Goal: Task Accomplishment & Management: Complete application form

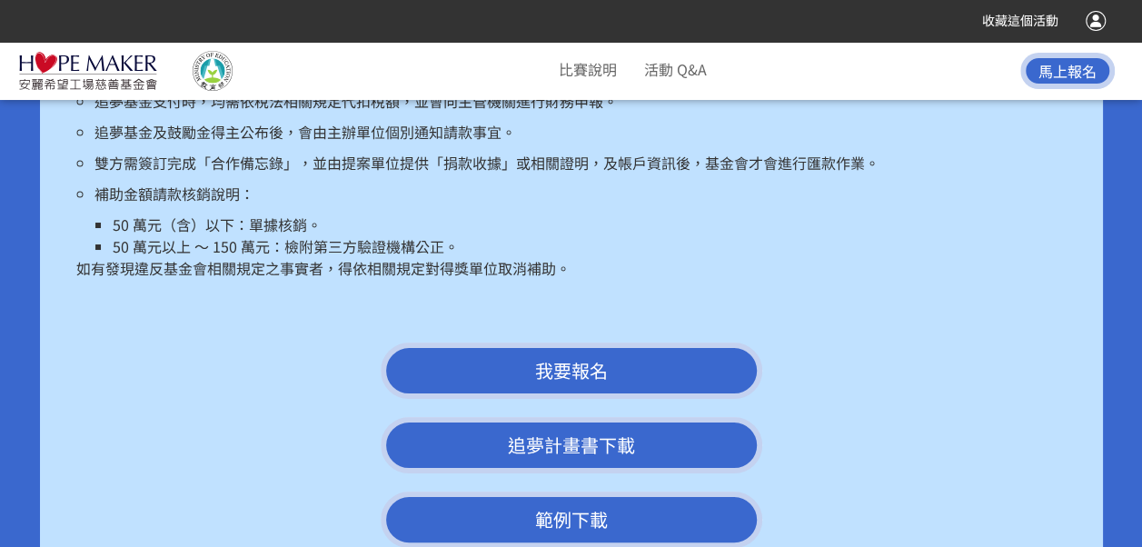
scroll to position [3361, 0]
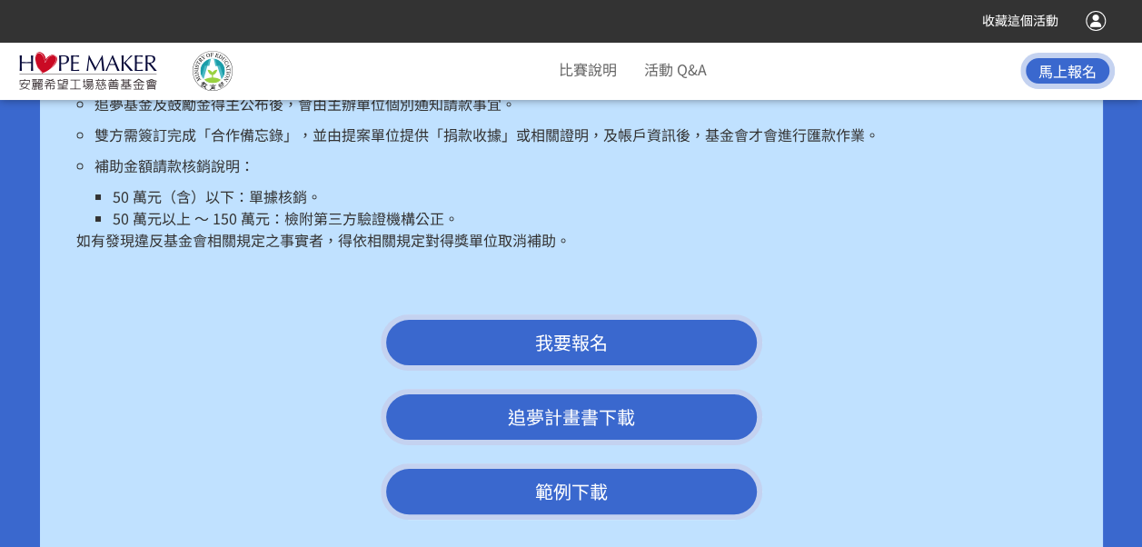
click at [566, 474] on link "範例下載" at bounding box center [571, 491] width 381 height 56
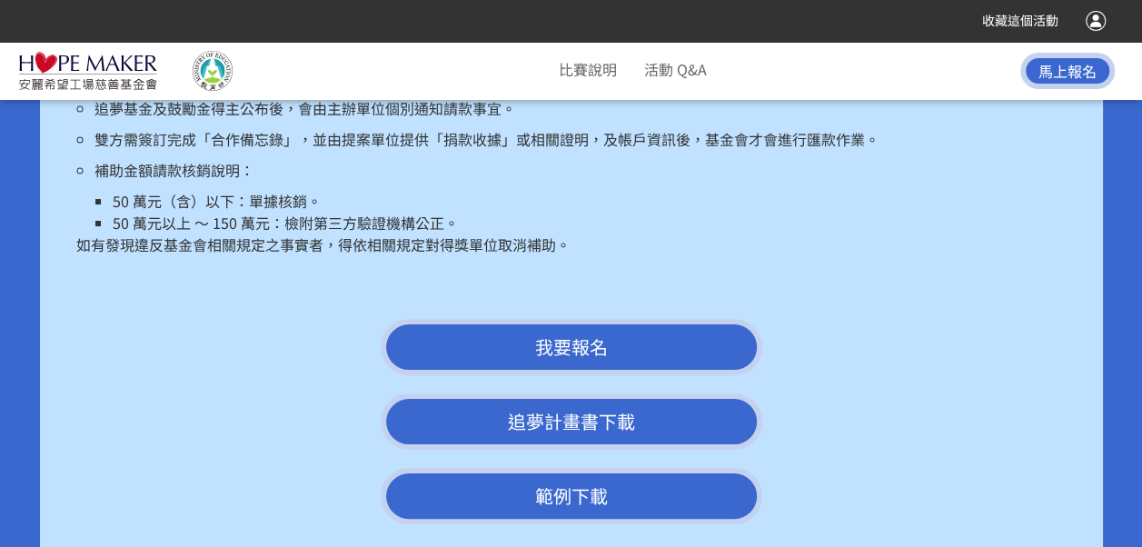
scroll to position [3451, 0]
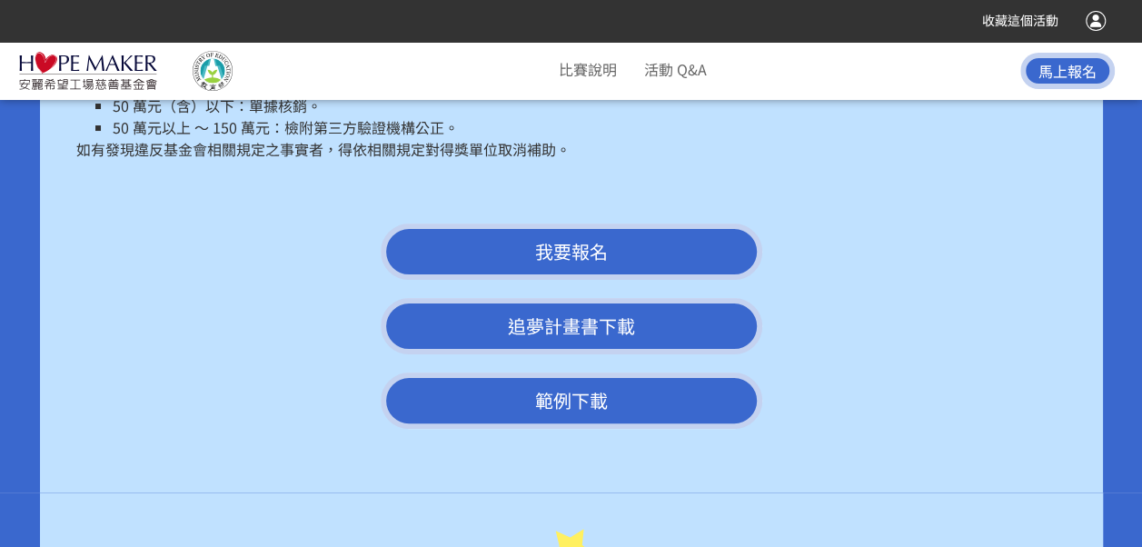
click at [589, 392] on link "範例下載" at bounding box center [571, 400] width 381 height 56
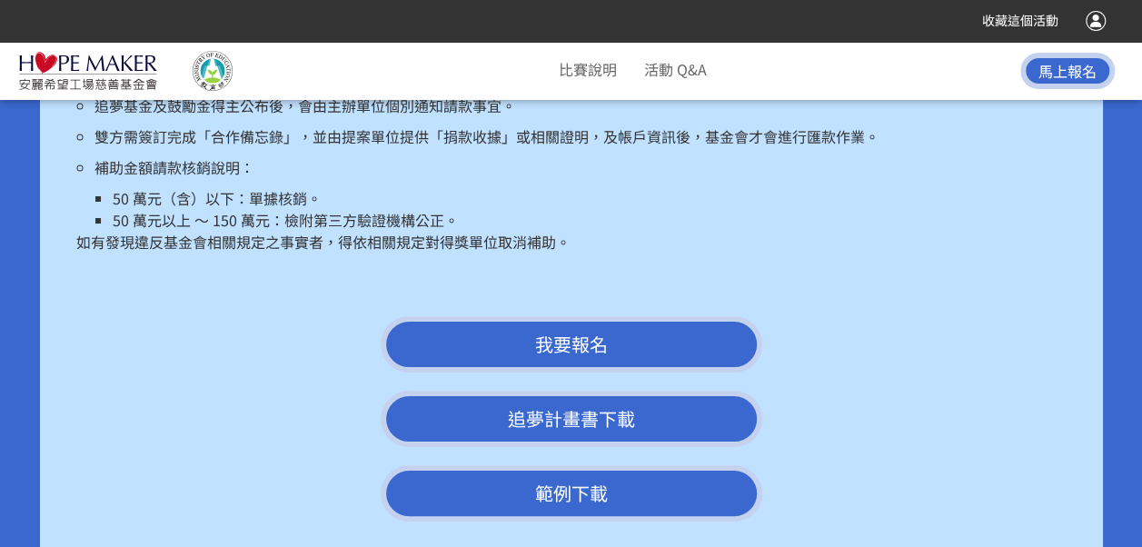
scroll to position [3361, 0]
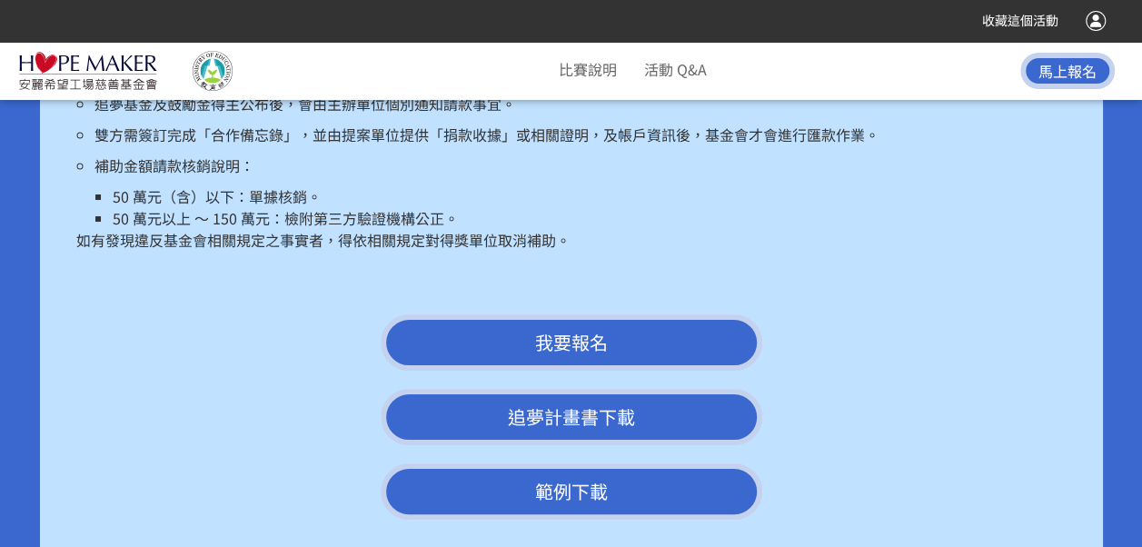
click at [563, 329] on span "我要報名" at bounding box center [571, 342] width 73 height 26
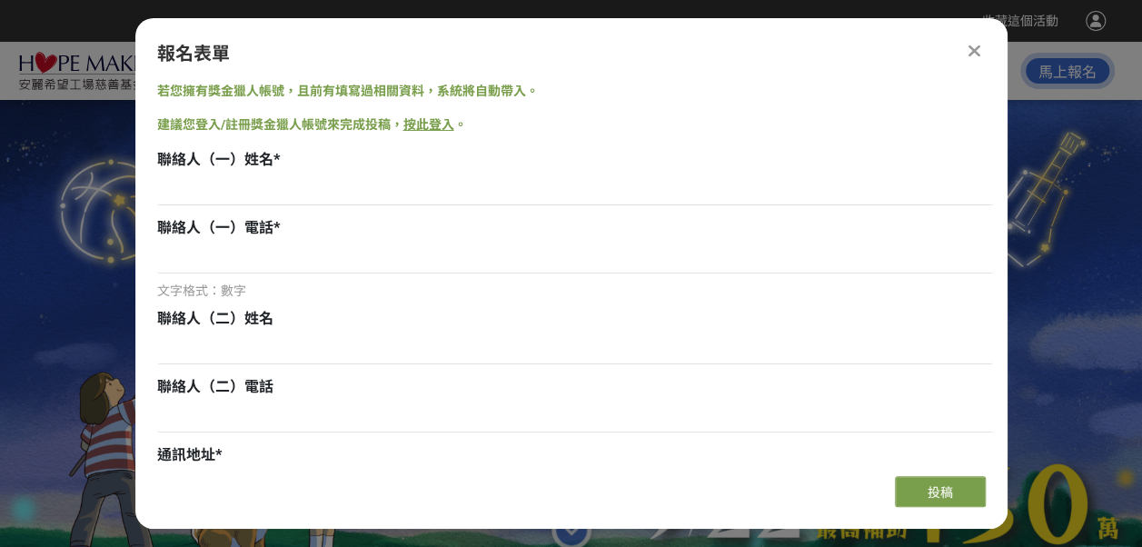
scroll to position [0, 0]
click at [196, 187] on input at bounding box center [575, 189] width 836 height 31
type input "蔡佳樺"
click at [163, 251] on input "93503696" at bounding box center [575, 258] width 836 height 31
click at [183, 256] on input "093503696" at bounding box center [575, 258] width 836 height 31
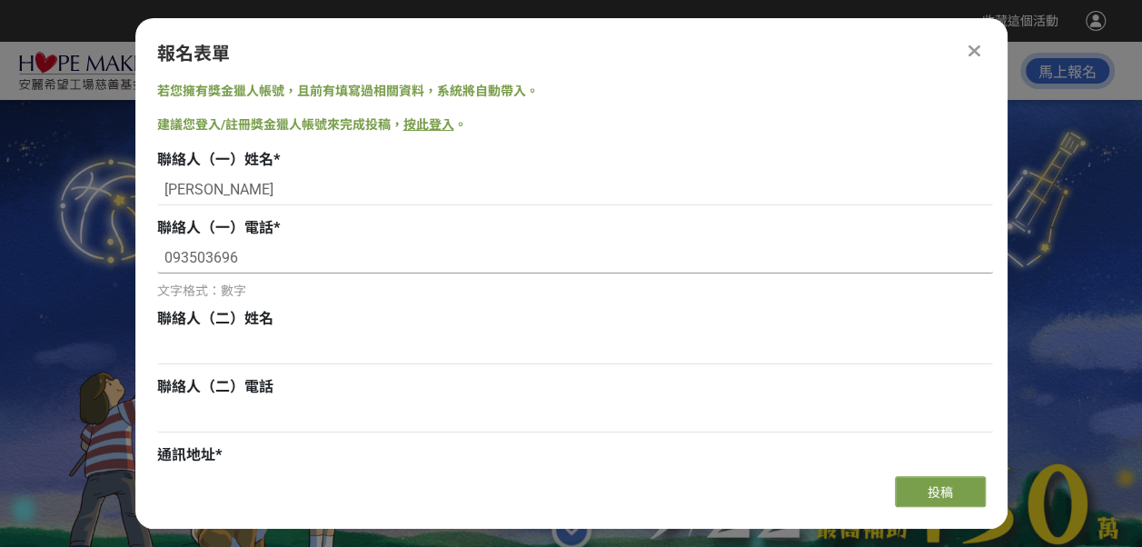
click at [190, 254] on input "093503696" at bounding box center [575, 258] width 836 height 31
type input "0931503696"
click at [175, 351] on input at bounding box center [575, 348] width 836 height 31
click at [282, 363] on input at bounding box center [575, 348] width 836 height 31
click at [259, 458] on div "通訊地址 *" at bounding box center [575, 455] width 836 height 22
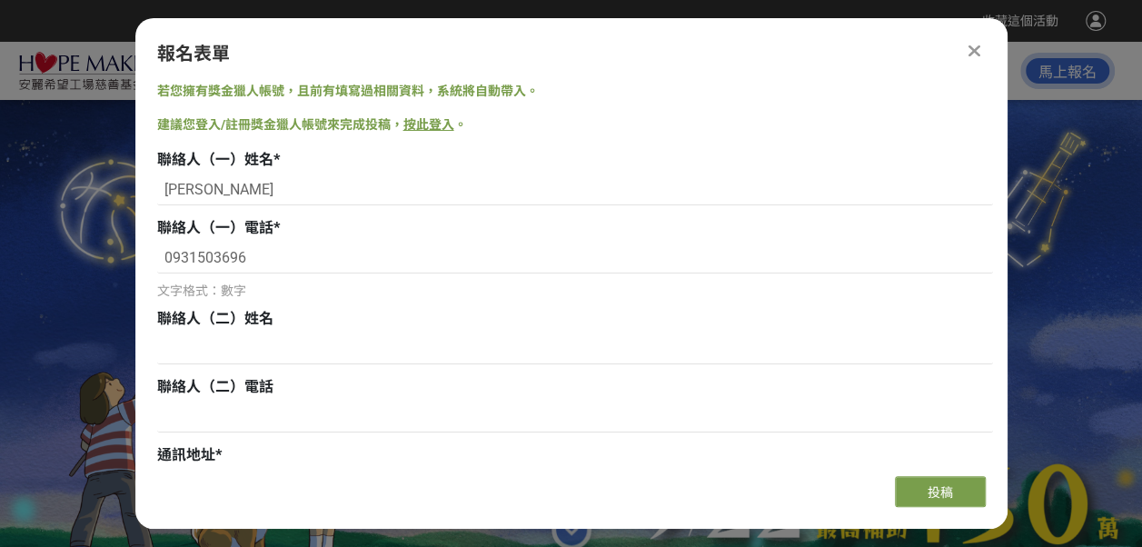
click at [225, 452] on div "通訊地址 *" at bounding box center [575, 455] width 836 height 22
click at [193, 467] on div "報名表單 若您擁有獎金獵人帳號，且前有填寫過相關資料，系統將自動帶入。 建議您登入/註冊獎金獵人帳號來完成投稿， 按此登入 。 聯絡人（一）姓名 * 蔡佳樺 …" at bounding box center [571, 273] width 872 height 510
click at [191, 463] on div "報名表單 若您擁有獎金獵人帳號，且前有填寫過相關資料，系統將自動帶入。 建議您登入/註冊獎金獵人帳號來完成投稿， 按此登入 。 聯絡人（一）姓名 * 蔡佳樺 …" at bounding box center [571, 273] width 872 height 510
click at [235, 461] on div "報名表單 若您擁有獎金獵人帳號，且前有填寫過相關資料，系統將自動帶入。 建議您登入/註冊獎金獵人帳號來完成投稿， 按此登入 。 聯絡人（一）姓名 * 蔡佳樺 …" at bounding box center [571, 273] width 872 height 510
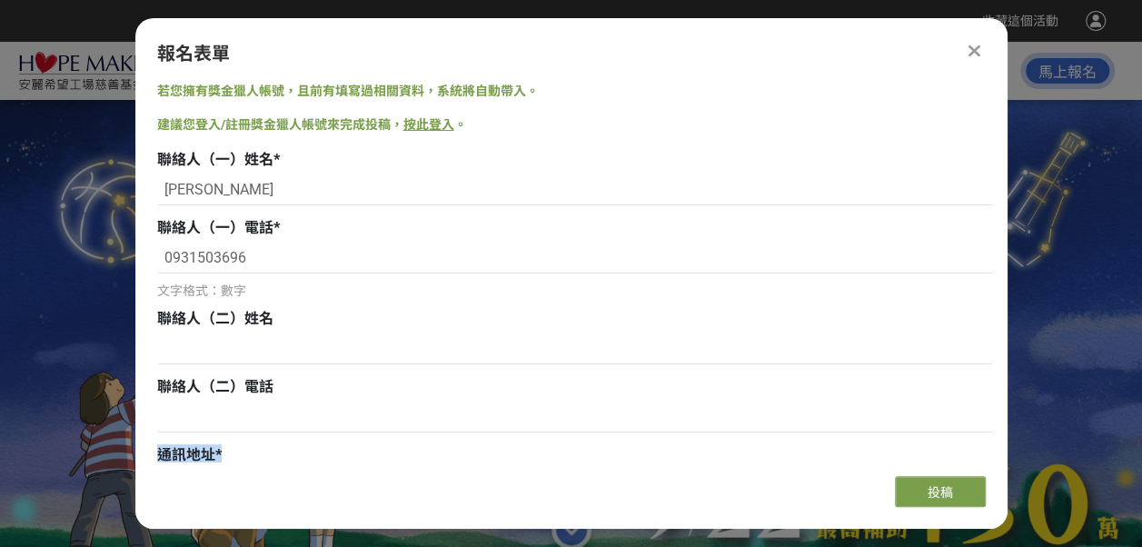
click at [235, 461] on div "報名表單 若您擁有獎金獵人帳號，且前有填寫過相關資料，系統將自動帶入。 建議您登入/註冊獎金獵人帳號來完成投稿， 按此登入 。 聯絡人（一）姓名 * 蔡佳樺 …" at bounding box center [571, 273] width 872 height 510
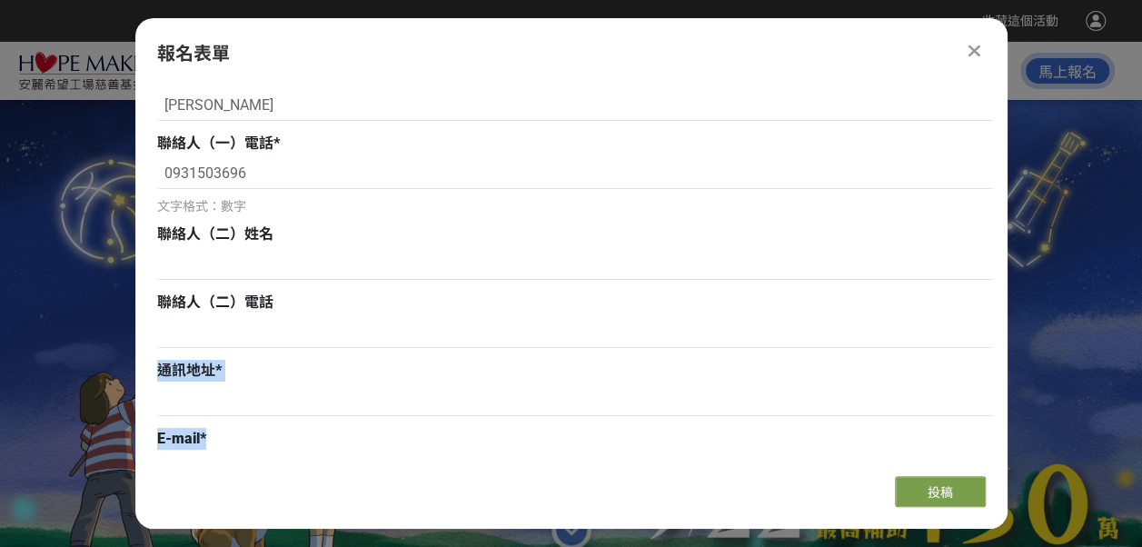
click at [235, 460] on div "報名表單 若您擁有獎金獵人帳號，且前有填寫過相關資料，系統將自動帶入。 建議您登入/註冊獎金獵人帳號來完成投稿， 按此登入 。 聯絡人（一）姓名 * 蔡佳樺 …" at bounding box center [571, 273] width 872 height 510
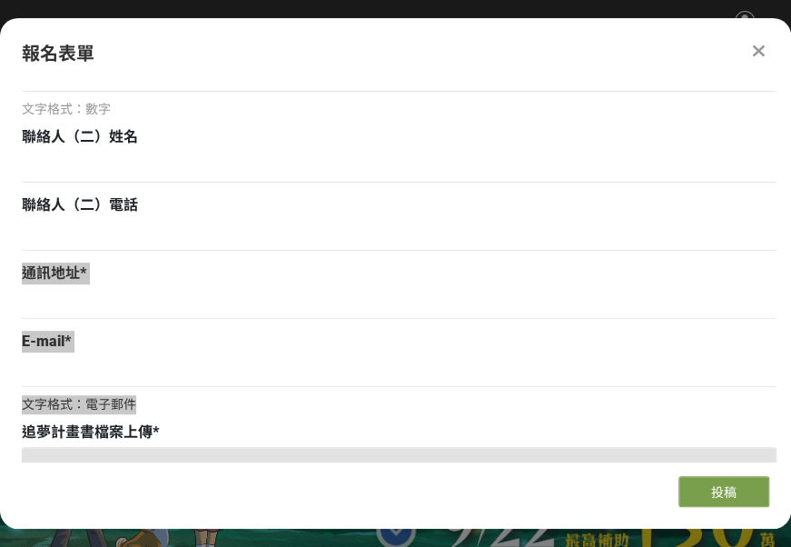
scroll to position [272, 0]
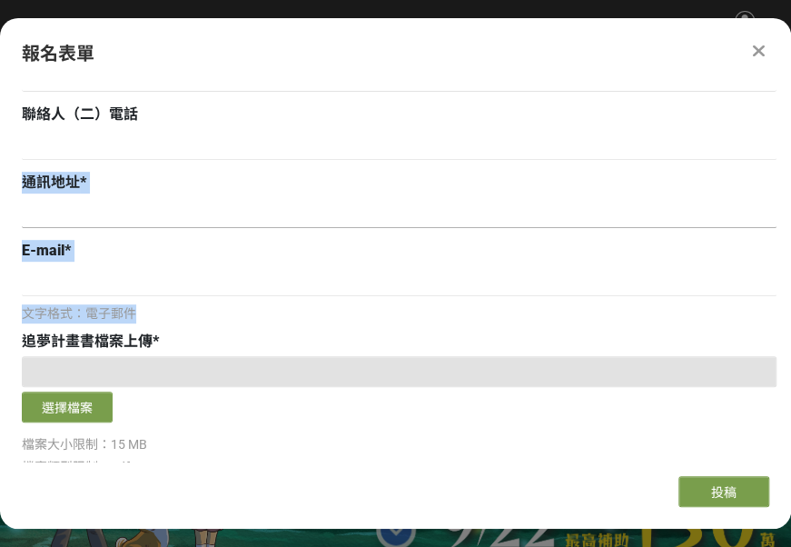
click at [142, 215] on input at bounding box center [399, 212] width 755 height 31
type input "台中市北區青島路一段416號"
type input "蔡佳樺"
type input "0931503696"
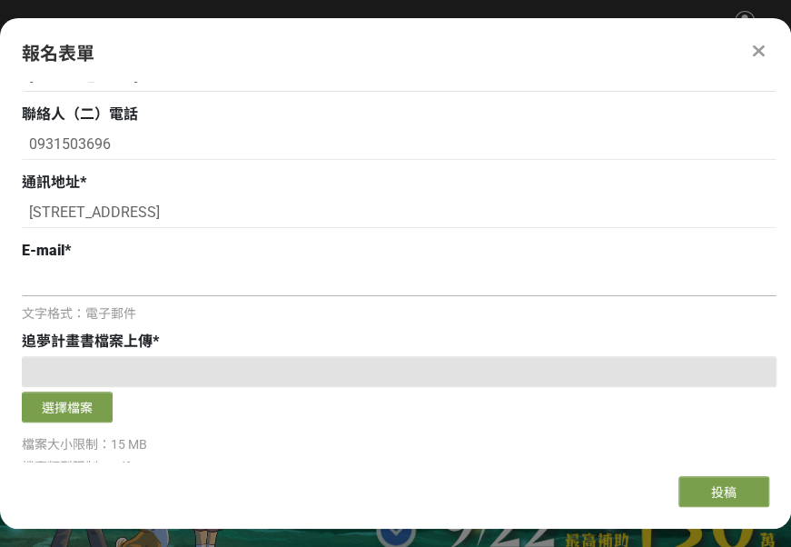
click at [74, 285] on input at bounding box center [399, 280] width 755 height 31
type input "mq7535@gmail.com"
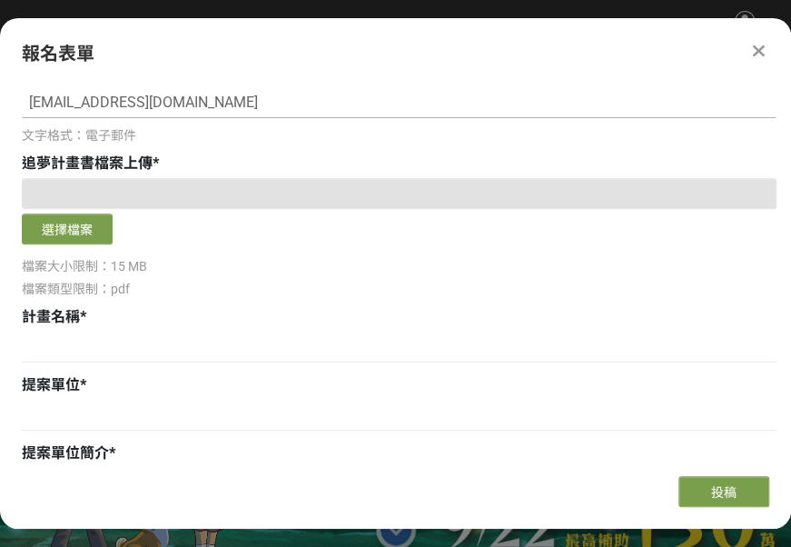
scroll to position [454, 0]
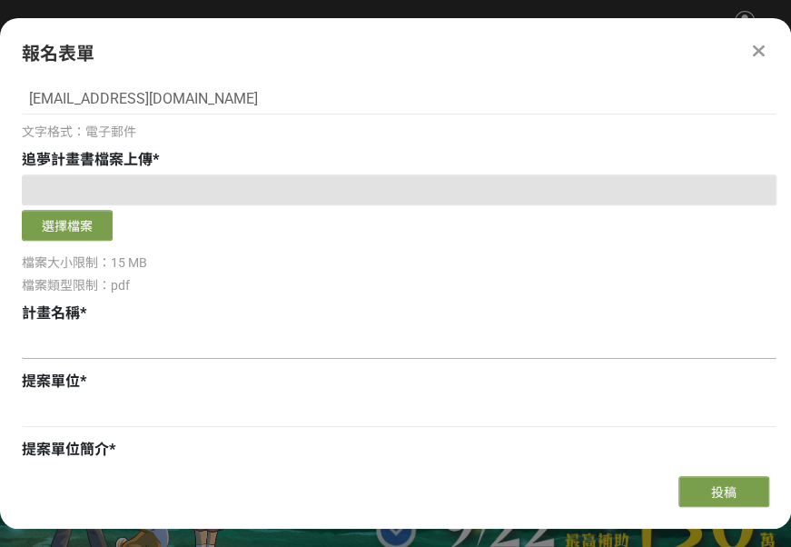
click at [84, 337] on input at bounding box center [399, 343] width 755 height 31
type input "h"
type input "蔡佳樺"
click at [74, 412] on input at bounding box center [399, 411] width 755 height 31
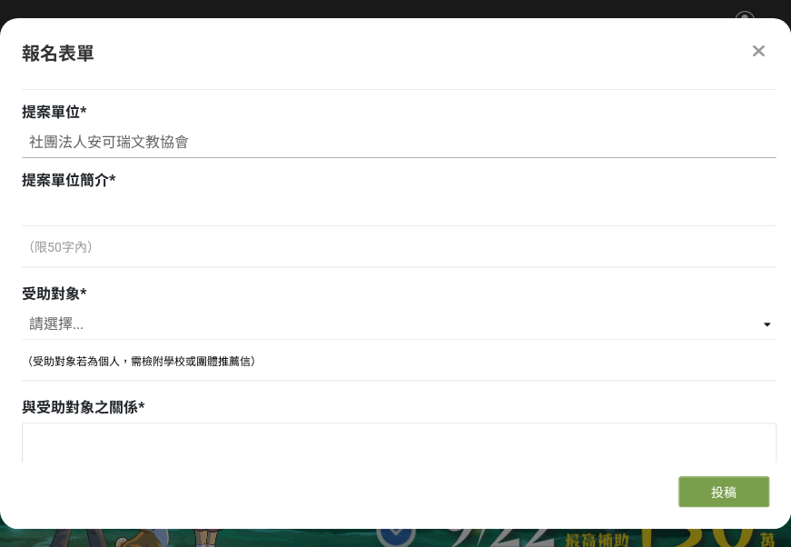
scroll to position [727, 0]
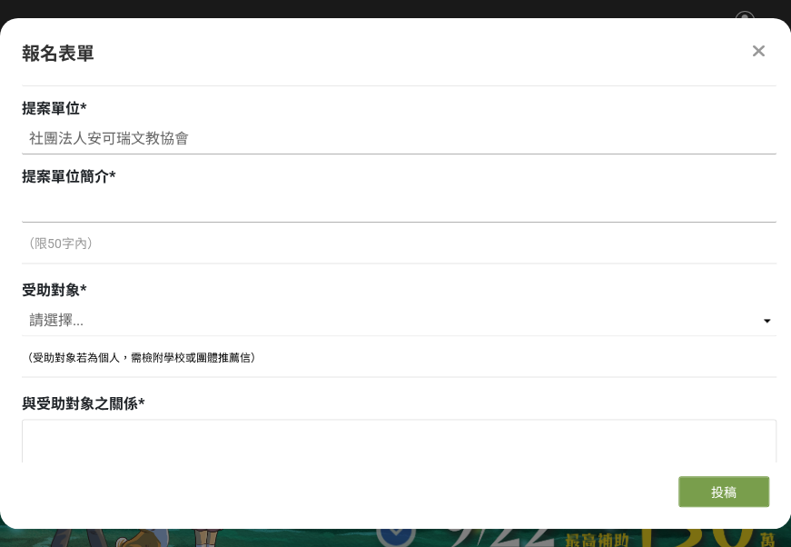
type input "社團法人安可瑞文教協會"
click at [60, 214] on input at bounding box center [399, 207] width 755 height 31
click at [759, 319] on select "請選擇... 個人 團體" at bounding box center [399, 320] width 755 height 31
select select "團體"
click at [22, 305] on select "請選擇... 個人 團體" at bounding box center [399, 320] width 755 height 31
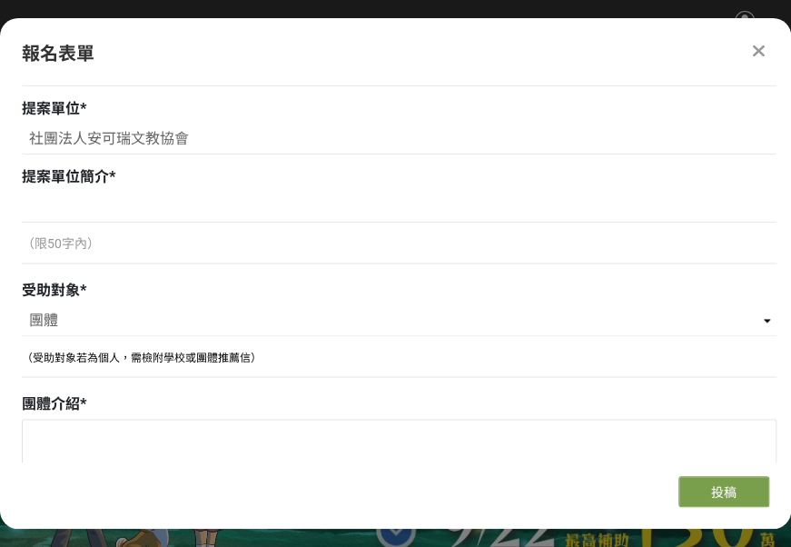
click at [260, 358] on span "（受助對象若為個人，需檢附學校或團體推薦信）" at bounding box center [142, 357] width 240 height 13
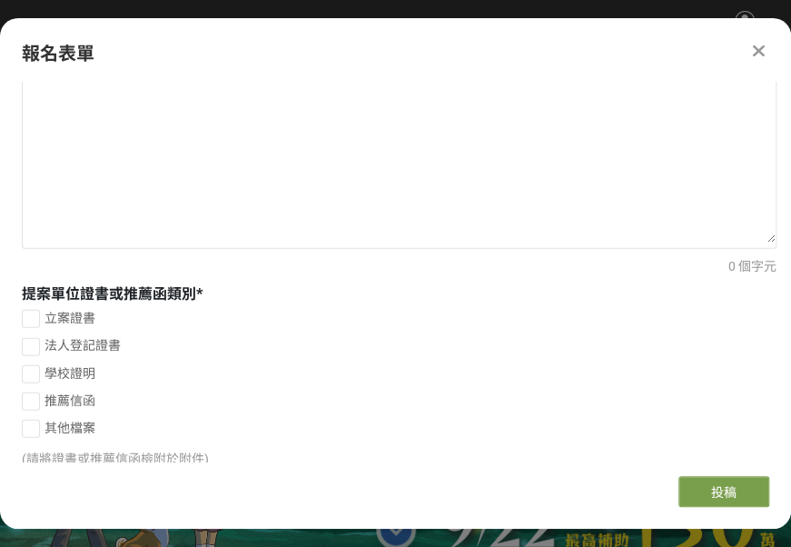
scroll to position [1362, 0]
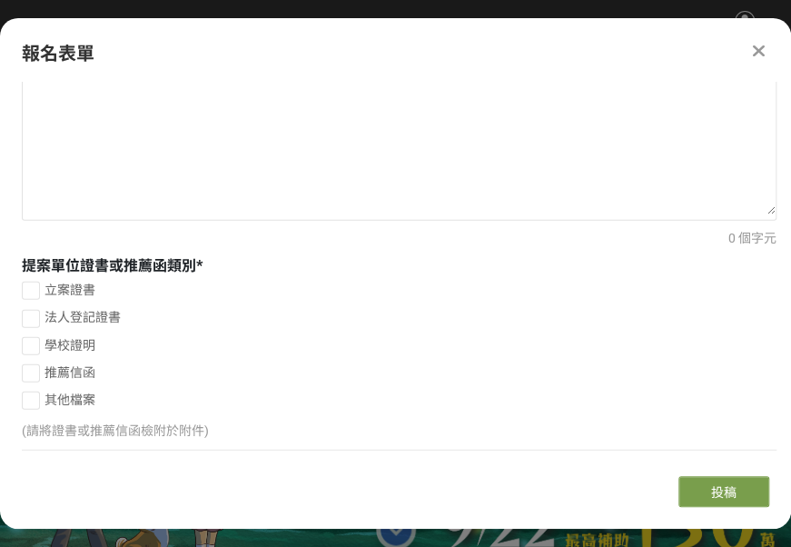
click at [42, 289] on label "立案證書" at bounding box center [399, 290] width 755 height 19
click at [35, 289] on input "立案證書" at bounding box center [29, 290] width 12 height 12
checkbox input "false"
click at [38, 282] on div at bounding box center [31, 290] width 16 height 16
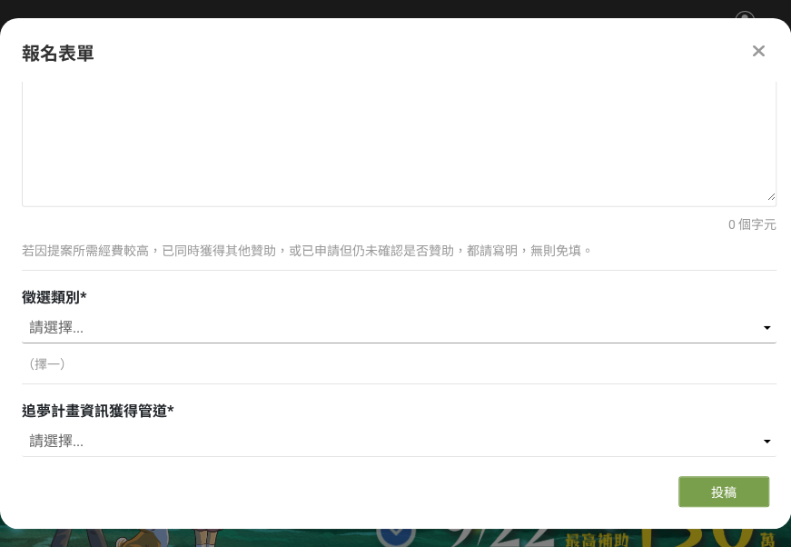
scroll to position [1907, 0]
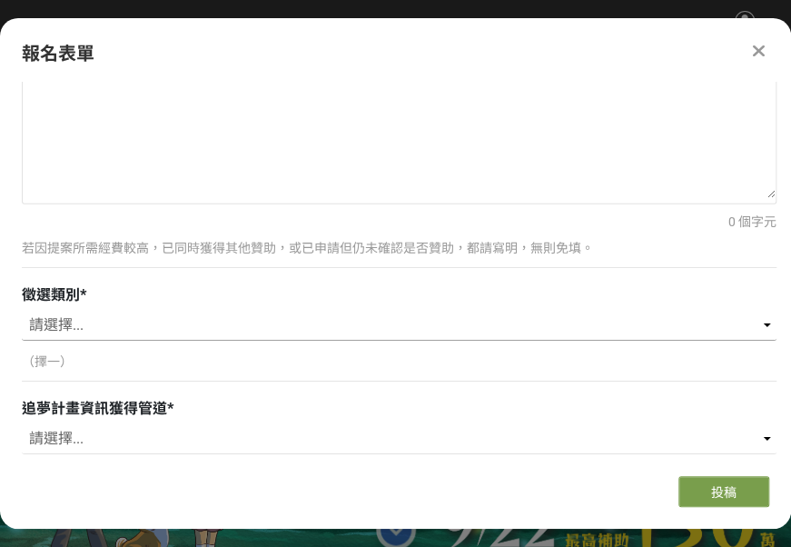
click at [763, 323] on select "請選擇... 健康身體（Healthy Body） 健康心靈（Healthy Mind） 健康社區（Healthy Community）" at bounding box center [399, 325] width 755 height 31
select select "健康心靈（Healthy Mind）"
click at [22, 310] on select "請選擇... 健康身體（Healthy Body） 健康心靈（Healthy Mind） 健康社區（Healthy Community）" at bounding box center [399, 325] width 755 height 31
click at [217, 361] on p "（擇一）" at bounding box center [399, 361] width 755 height 19
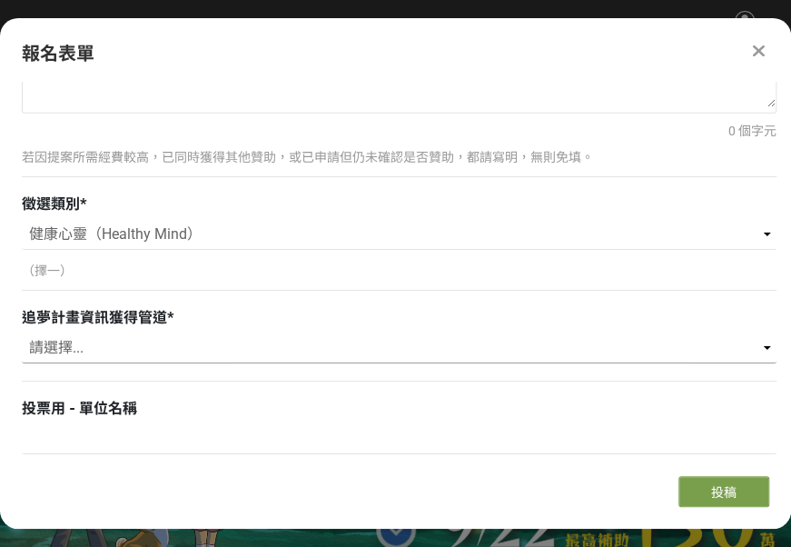
click at [760, 347] on select "請選擇... 安麗希望工場基金會官網/粉絲團 獎金獵人網站 學校/單位收到來函 安麗直銷商分享/直銷商 老師/朋友轉分享 其他" at bounding box center [399, 347] width 755 height 31
select select "老師/朋友轉分享"
click at [22, 332] on select "請選擇... 安麗希望工場基金會官網/粉絲團 獎金獵人網站 學校/單位收到來函 安麗直銷商分享/直銷商 老師/朋友轉分享 其他" at bounding box center [399, 347] width 755 height 31
click at [215, 329] on div "追夢計畫資訊獲得管道 * 請選擇... 安麗希望工場基金會官網/粉絲團 獎金獵人網站 學校/單位收到來函 安麗直銷商分享/直銷商 老師/朋友轉分享 其他" at bounding box center [399, 349] width 755 height 84
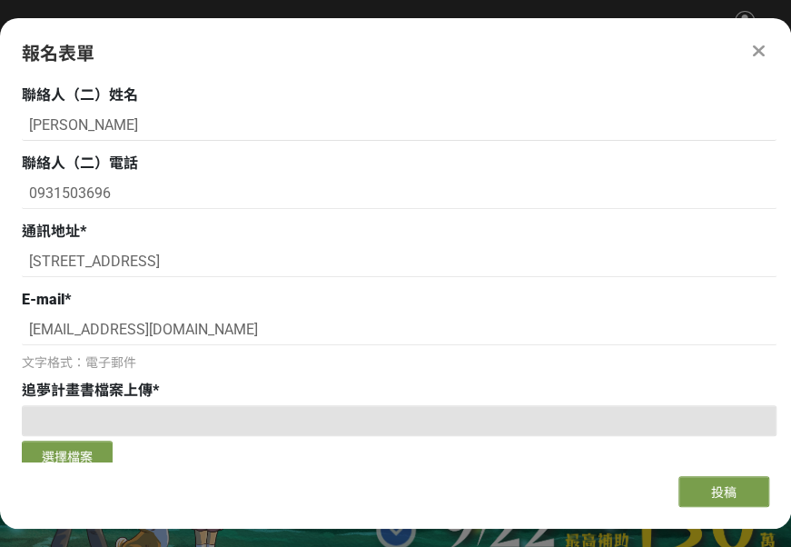
scroll to position [0, 0]
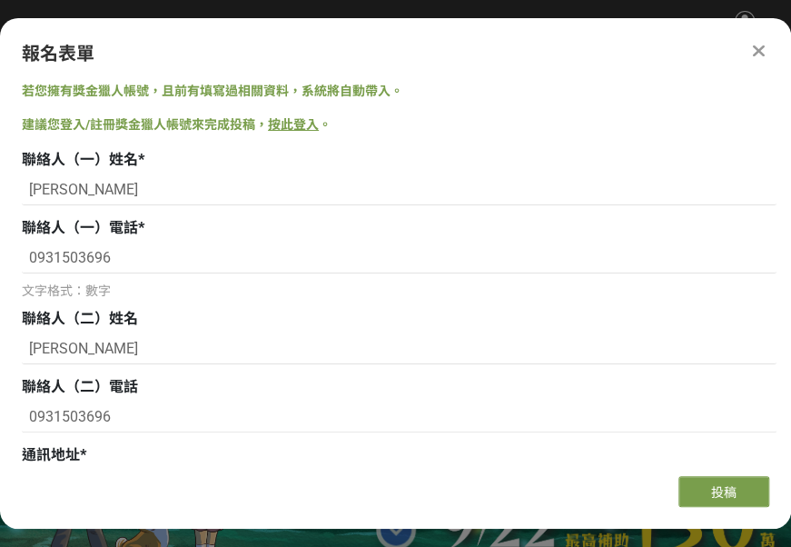
click at [758, 48] on icon at bounding box center [759, 51] width 14 height 18
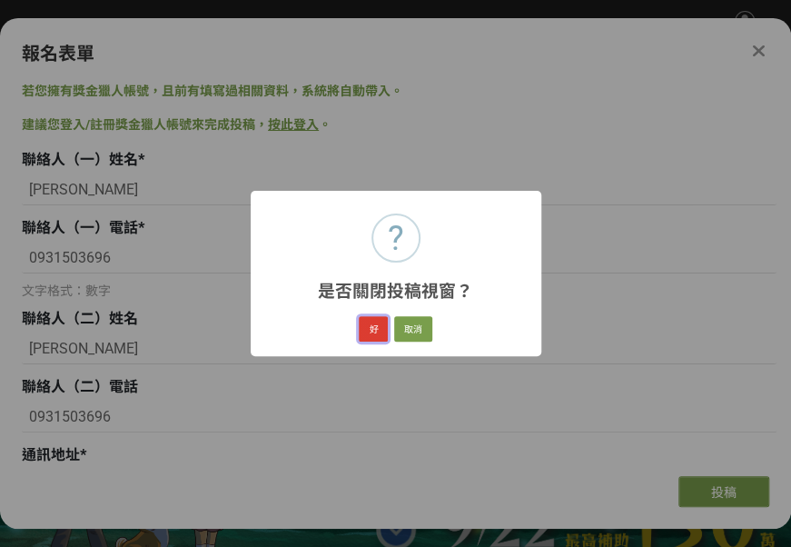
click at [378, 332] on button "好" at bounding box center [373, 328] width 29 height 25
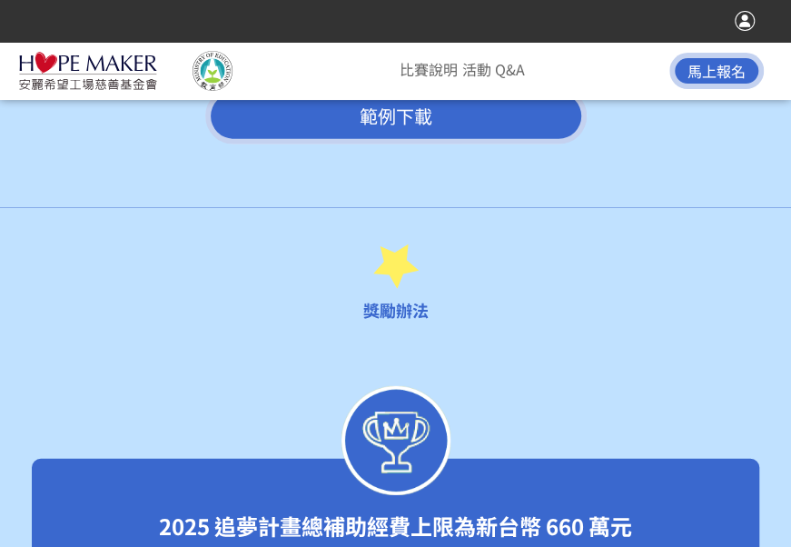
scroll to position [3586, 0]
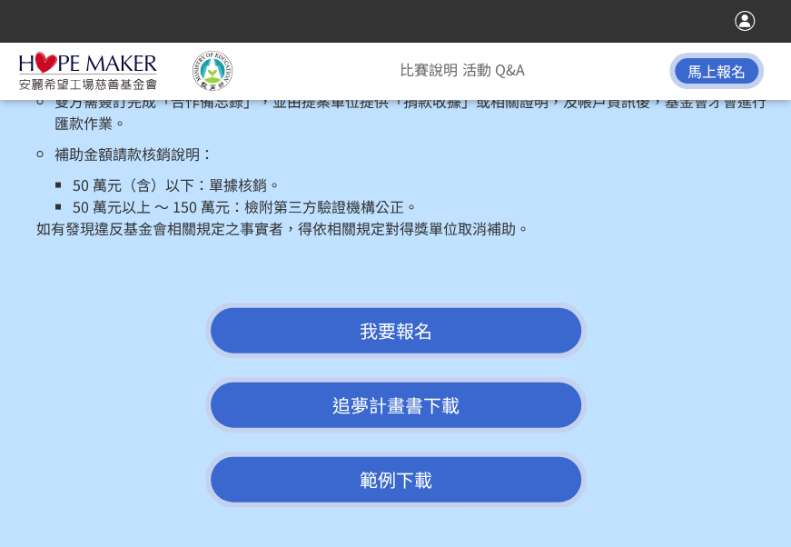
click at [411, 317] on span "我要報名" at bounding box center [396, 330] width 73 height 26
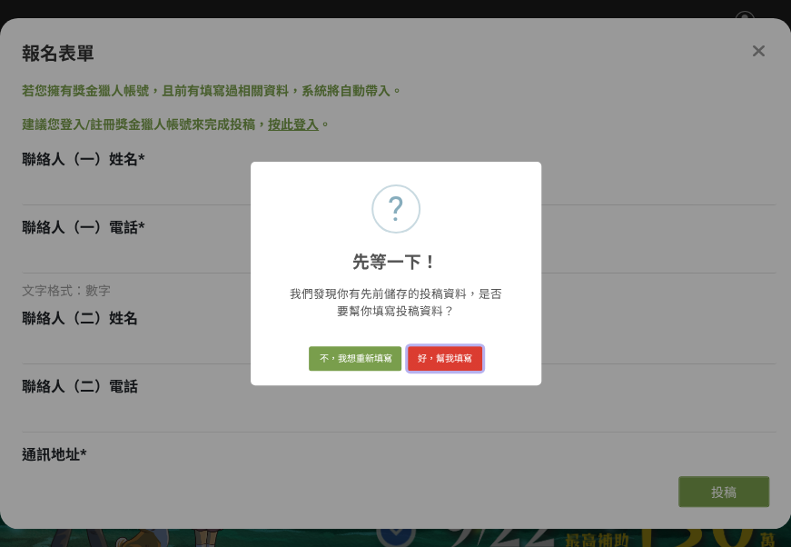
click at [445, 360] on button "好，幫我填寫" at bounding box center [445, 358] width 74 height 25
type input "蔡佳樺"
type input "0931503696"
type input "蔡佳樺"
type input "0931503696"
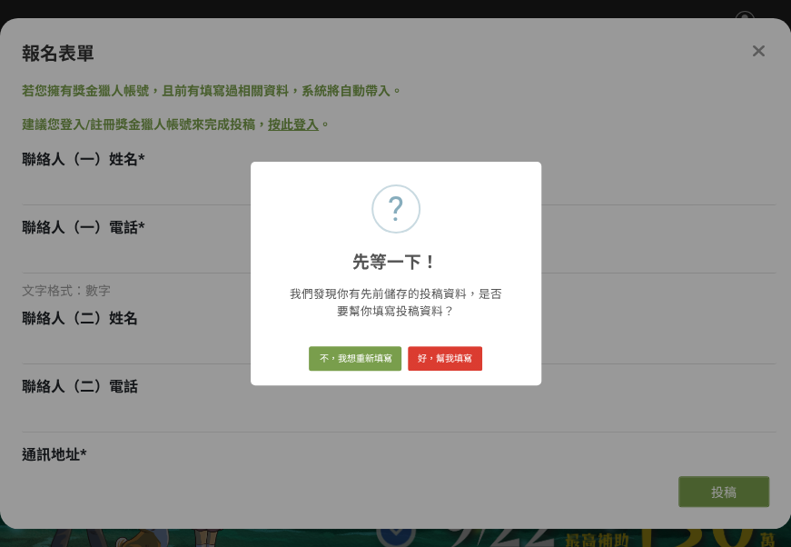
type input "台中市北區青島路一段416號"
type input "mq7535@gmail.com"
type input "蔡佳樺"
type input "社團法人安可瑞文教協會"
select select "團體"
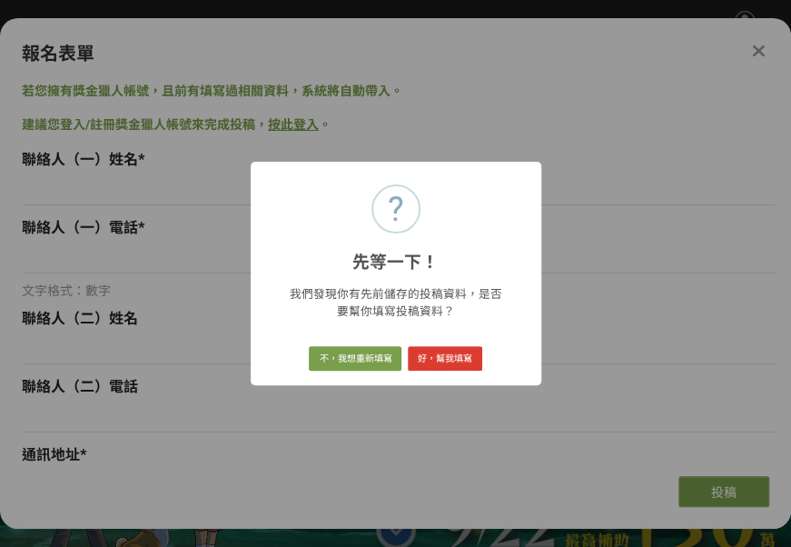
select select "健康心靈（Healthy Mind）"
select select "老師/朋友轉分享"
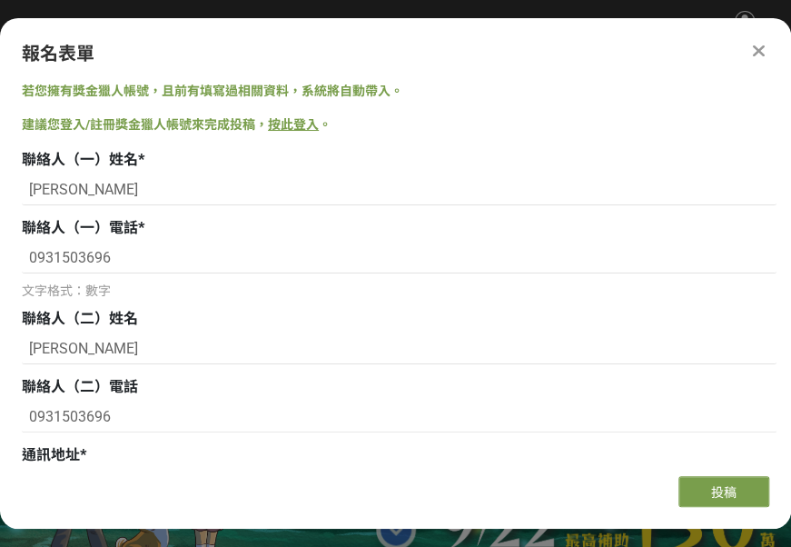
click at [757, 47] on icon at bounding box center [759, 51] width 14 height 18
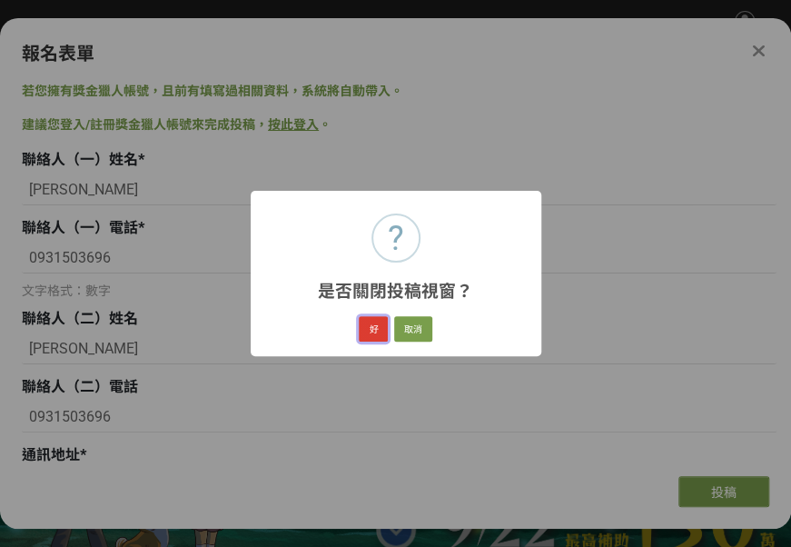
click at [374, 327] on button "好" at bounding box center [373, 328] width 29 height 25
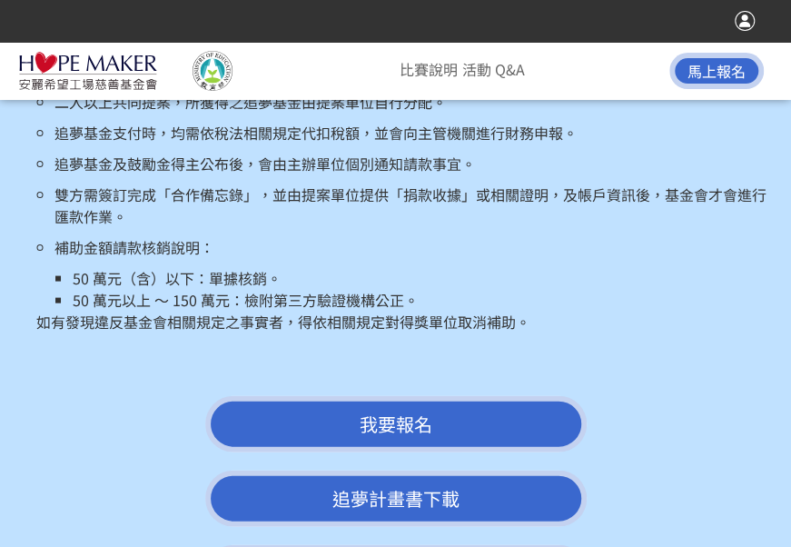
scroll to position [3516, 0]
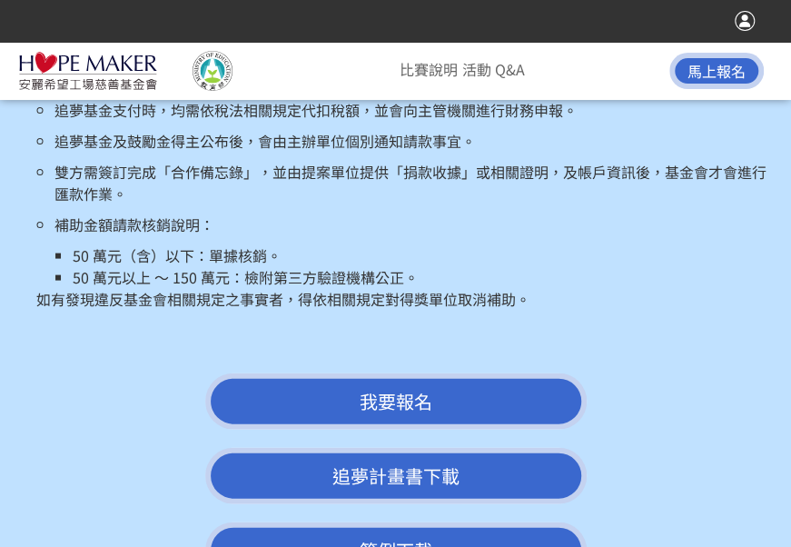
click at [396, 387] on span "我要報名" at bounding box center [396, 400] width 73 height 26
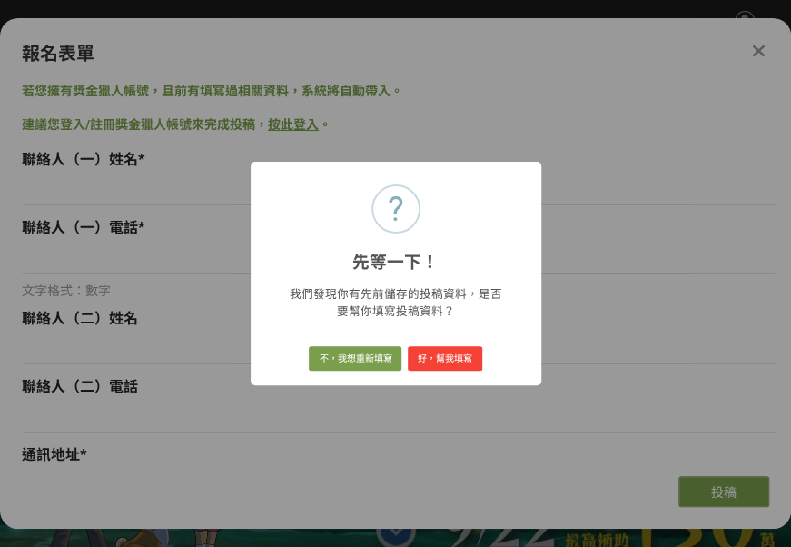
scroll to position [0, 0]
click at [457, 353] on button "好，幫我填寫" at bounding box center [445, 358] width 74 height 25
type input "蔡佳樺"
type input "0931503696"
type input "蔡佳樺"
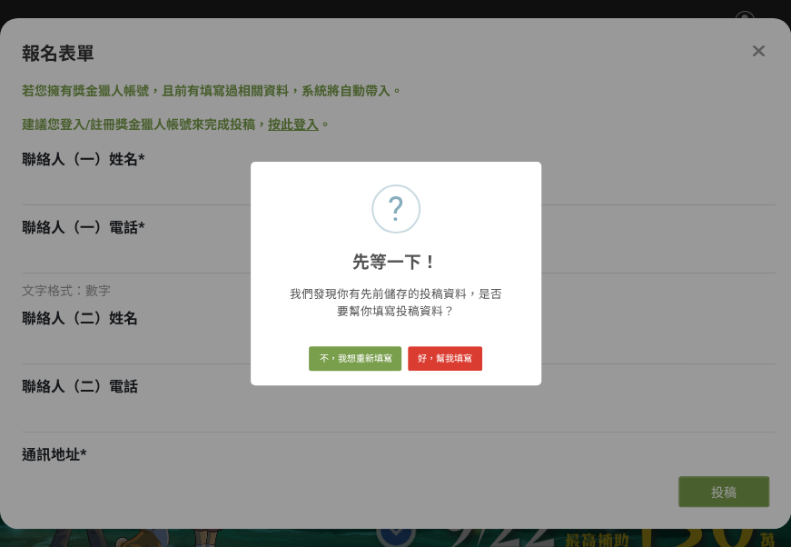
type input "0931503696"
type input "台中市北區青島路一段416號"
type input "mq7535@gmail.com"
type input "蔡佳樺"
type input "社團法人安可瑞文教協會"
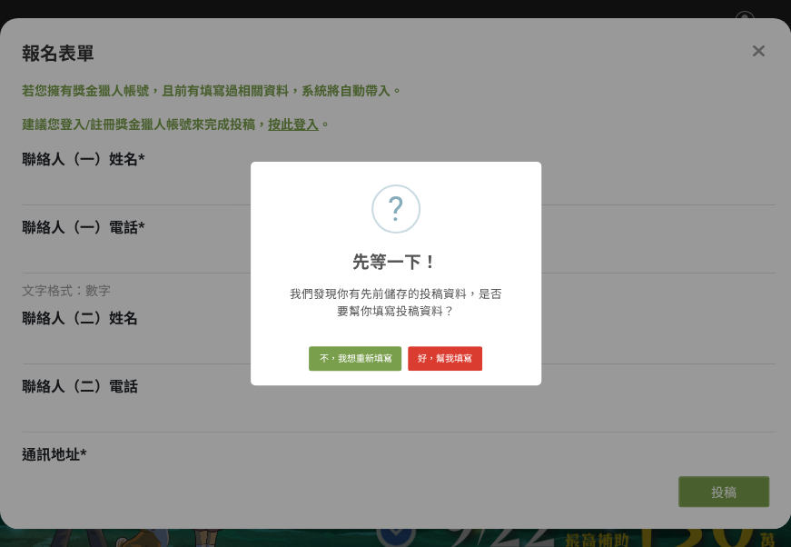
select select "團體"
select select "健康心靈（Healthy Mind）"
select select "老師/朋友轉分享"
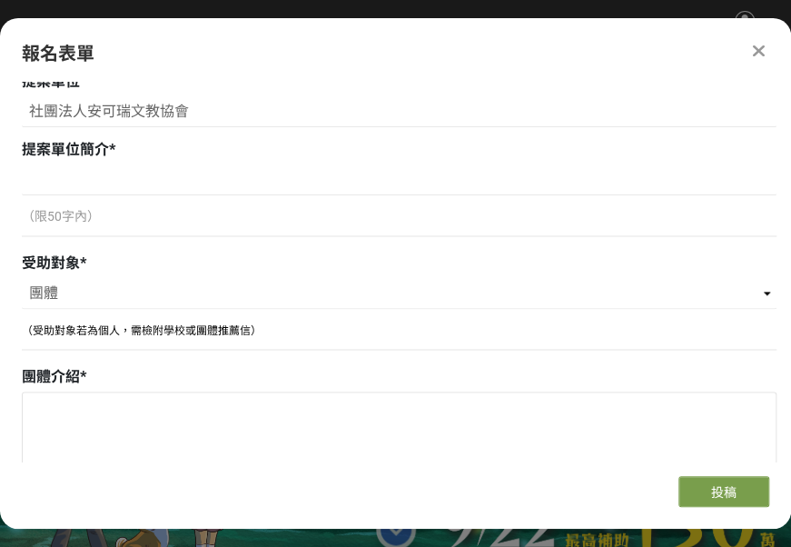
scroll to position [727, 0]
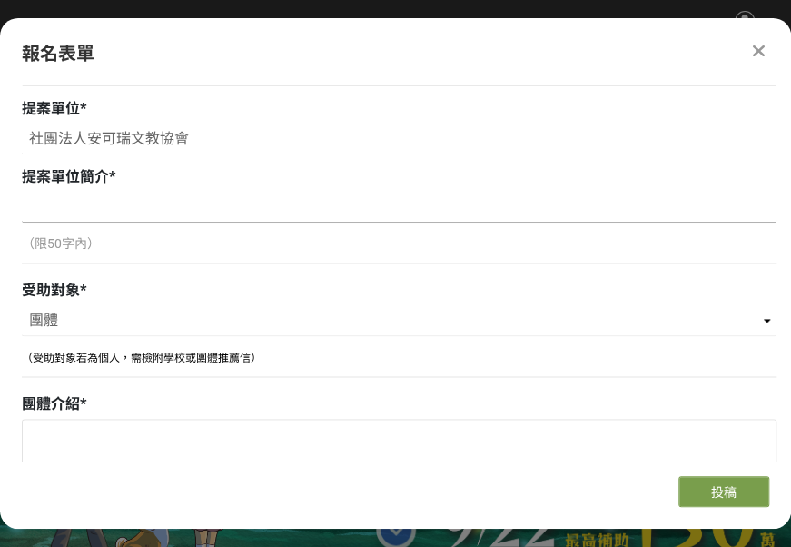
click at [57, 205] on input at bounding box center [399, 207] width 755 height 31
paste input "本協會以「跨文化生命與藝術教育」為核心，致力於推廣戲劇與生命教育，透過真實的故事與細膩的情感描繪，觸動人心、引發反思與成長。我們相信，每個人都能在藝術中找到共…"
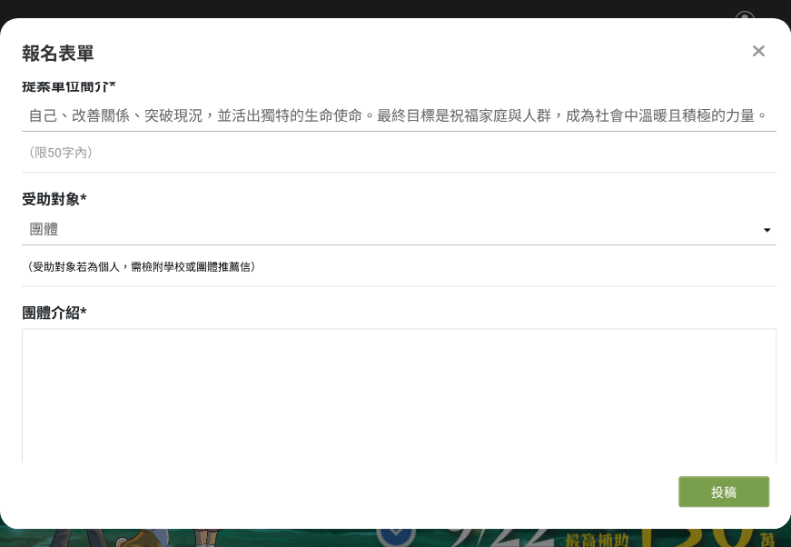
scroll to position [908, 0]
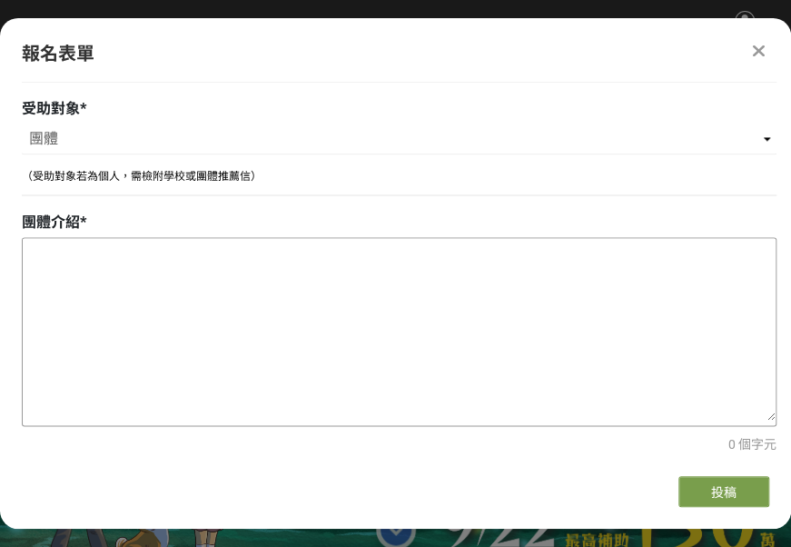
type input "本協會以「跨文化生命與藝術教育」為核心，致力於推廣戲劇與生命教育，透過真實的故事與細膩的情感描繪，觸動人心、引發反思與成長。我們相信，每個人都能在藝術中找到共…"
click at [80, 274] on textarea at bounding box center [399, 329] width 753 height 182
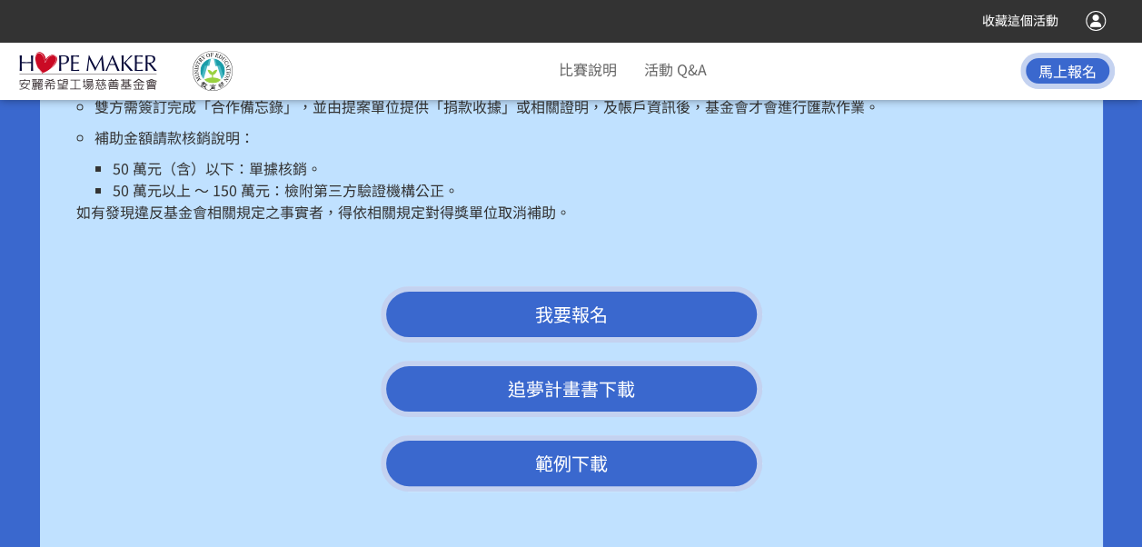
scroll to position [3361, 0]
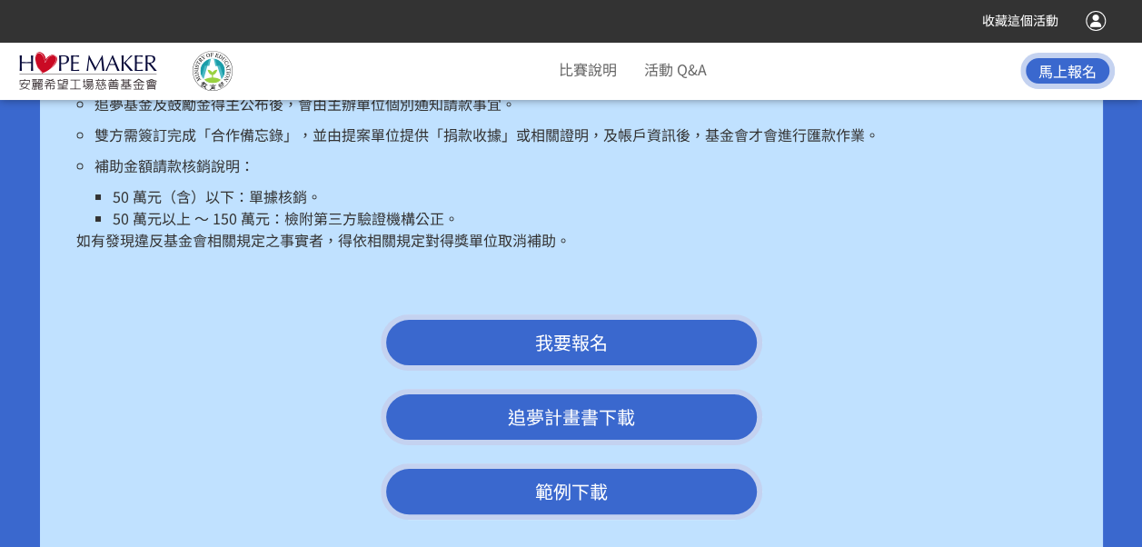
click at [582, 402] on link "追夢計畫書下載" at bounding box center [571, 417] width 381 height 56
click at [600, 329] on span "我要報名" at bounding box center [571, 342] width 73 height 26
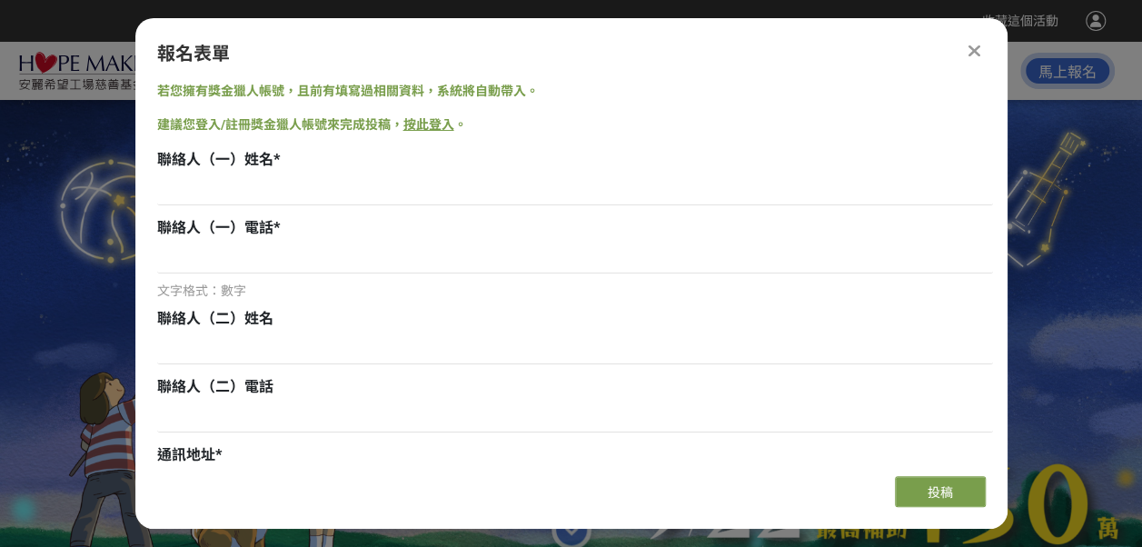
scroll to position [0, 0]
click at [421, 124] on link "按此登入" at bounding box center [428, 124] width 51 height 15
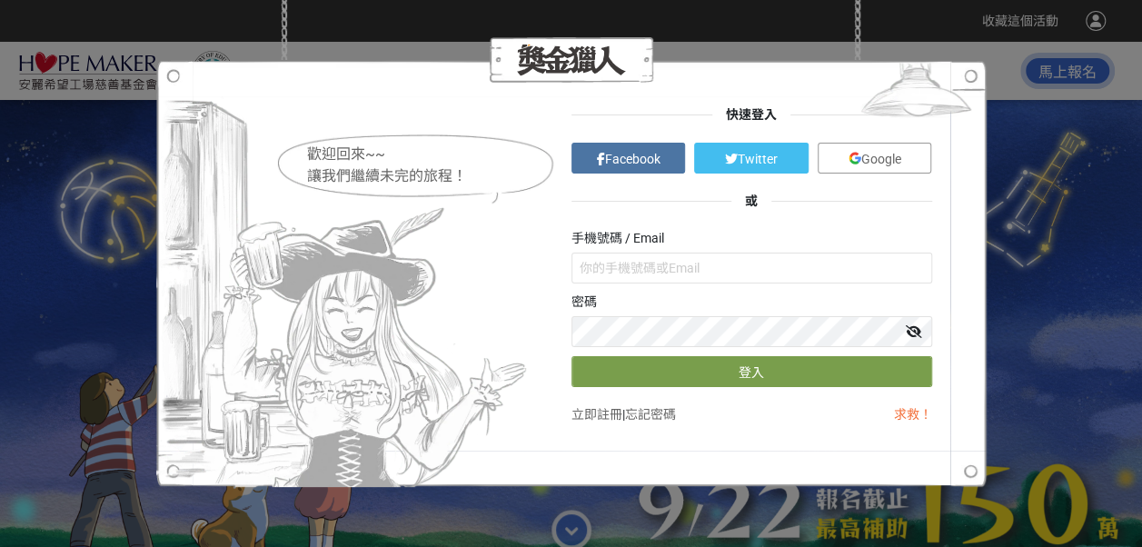
click at [626, 154] on span "Facebook" at bounding box center [631, 159] width 55 height 15
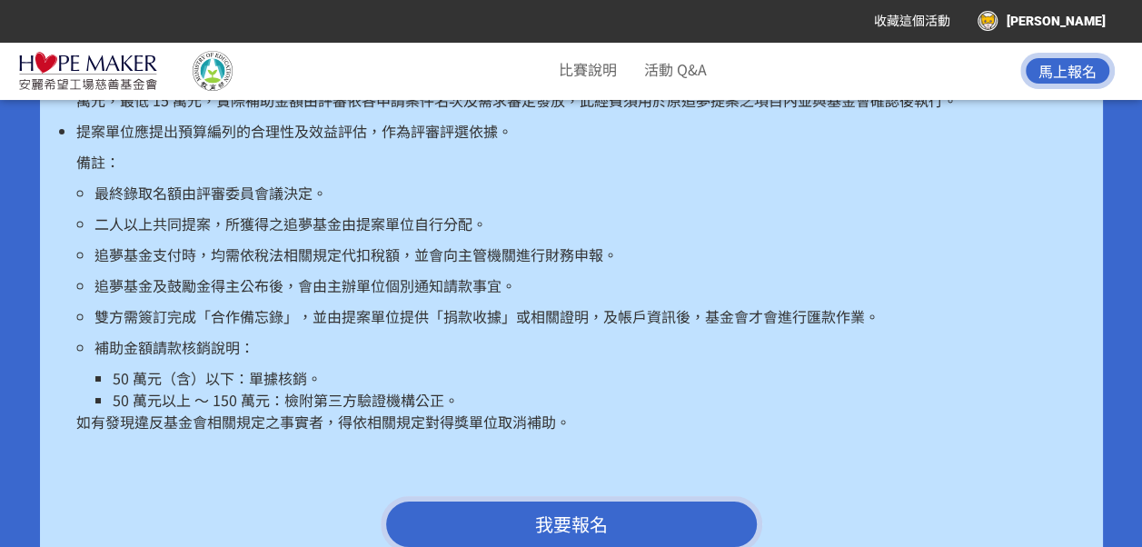
scroll to position [3451, 0]
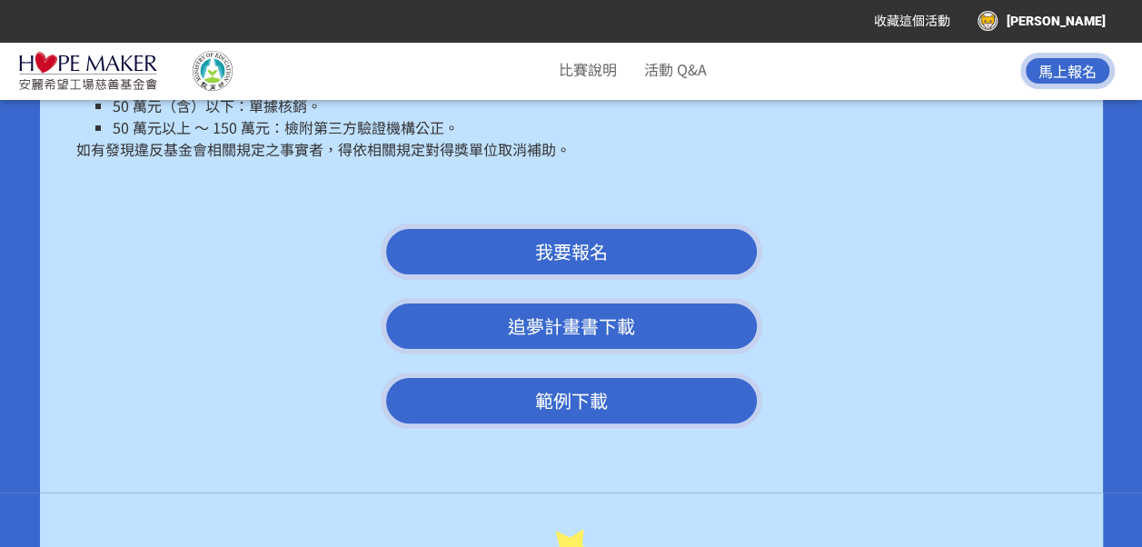
click at [578, 312] on link "追夢計畫書下載" at bounding box center [571, 326] width 381 height 56
click at [599, 238] on span "我要報名" at bounding box center [571, 251] width 73 height 26
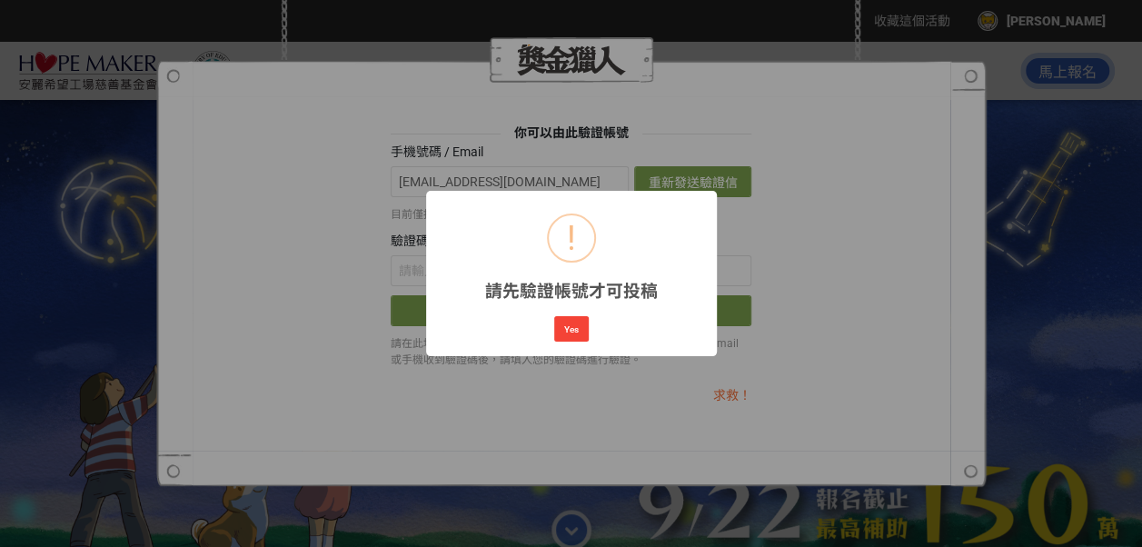
scroll to position [0, 0]
click at [579, 328] on button "Yes" at bounding box center [571, 328] width 35 height 25
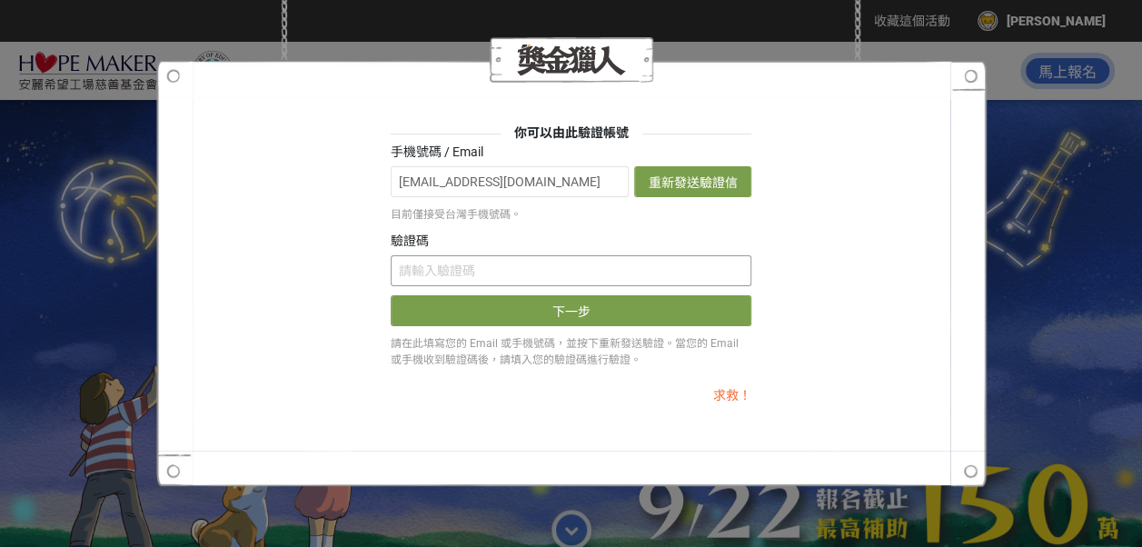
click at [436, 262] on input "text" at bounding box center [571, 270] width 361 height 31
click at [667, 184] on button "重新發送驗證信" at bounding box center [692, 181] width 117 height 31
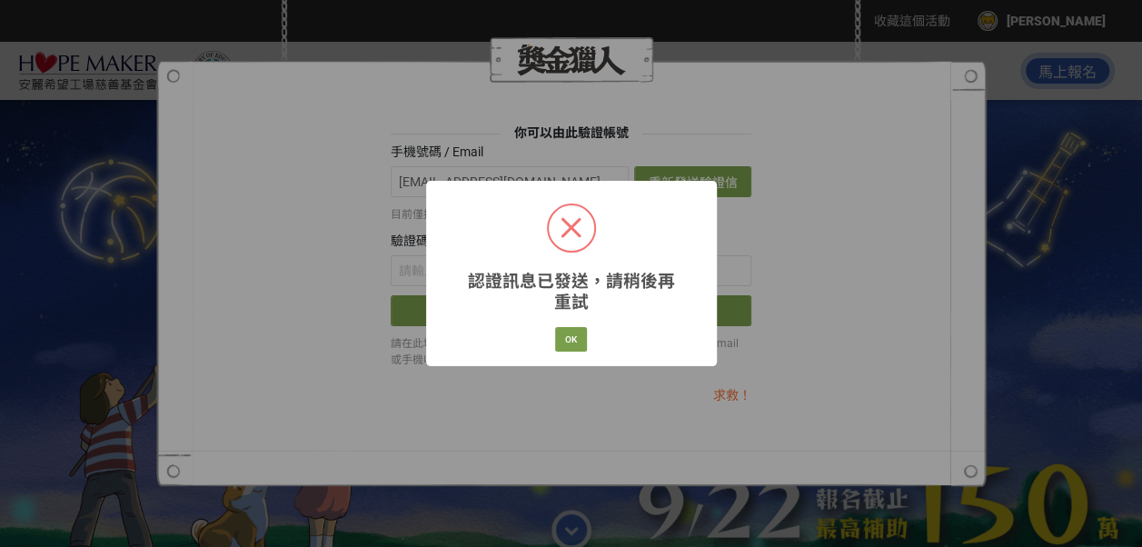
click at [579, 242] on span at bounding box center [571, 227] width 45 height 45
click at [569, 342] on button "OK" at bounding box center [571, 339] width 32 height 25
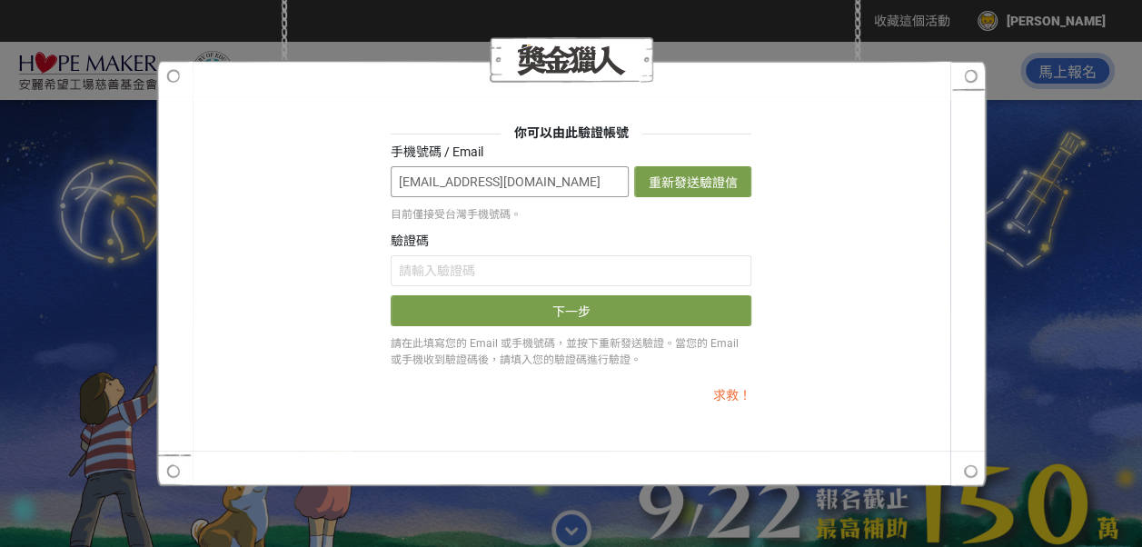
click at [541, 183] on input "mq7535@yahoo.com.tw" at bounding box center [510, 181] width 238 height 31
type input "m"
type input "0931503696"
click at [704, 176] on button "重新發送驗證信" at bounding box center [692, 181] width 117 height 31
click at [688, 182] on button "發送驗證信" at bounding box center [692, 181] width 117 height 31
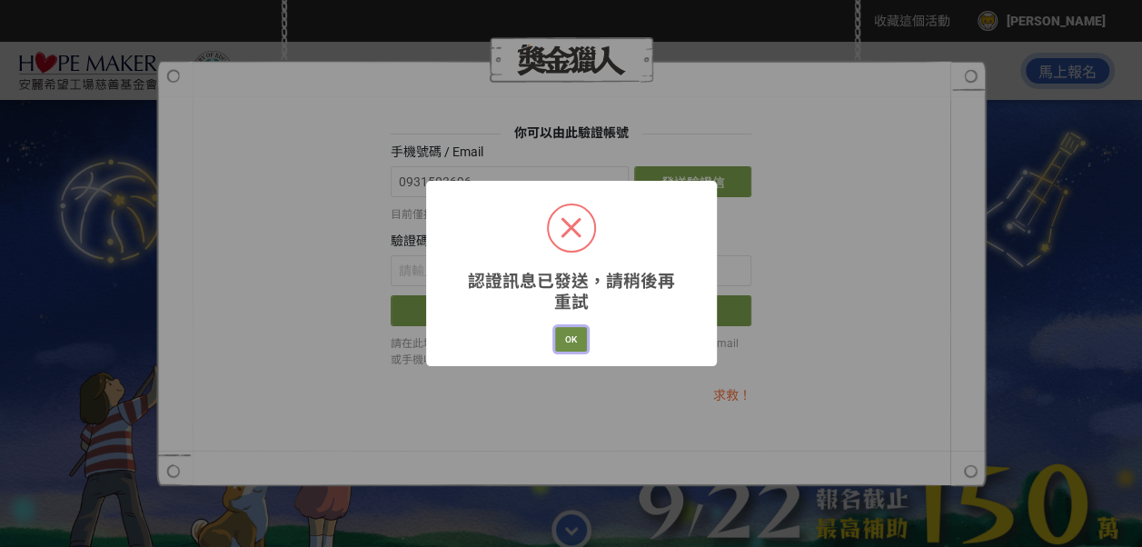
click at [568, 343] on button "OK" at bounding box center [571, 339] width 32 height 25
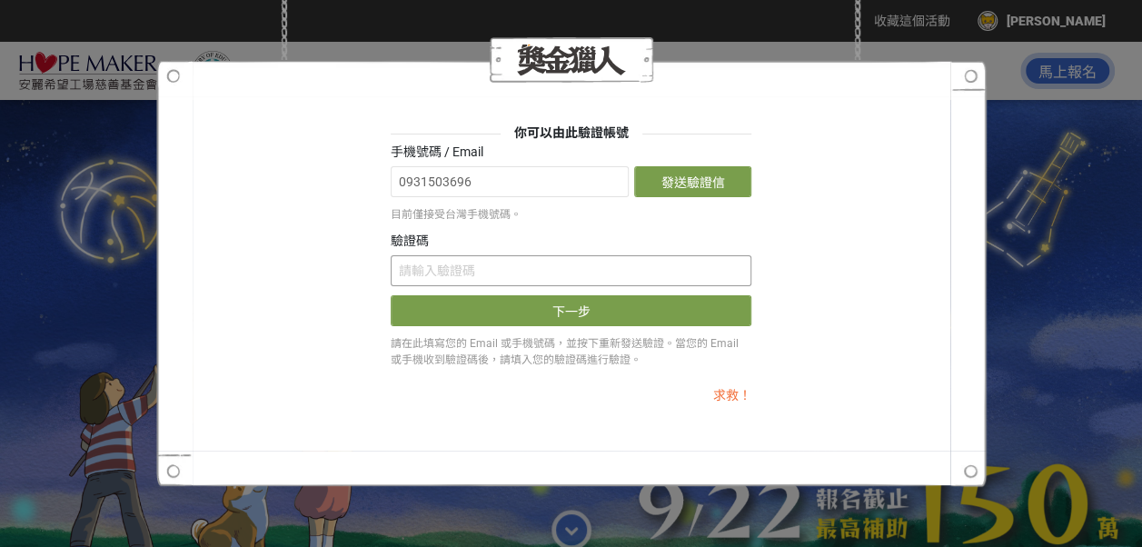
click at [448, 272] on input "text" at bounding box center [571, 270] width 361 height 31
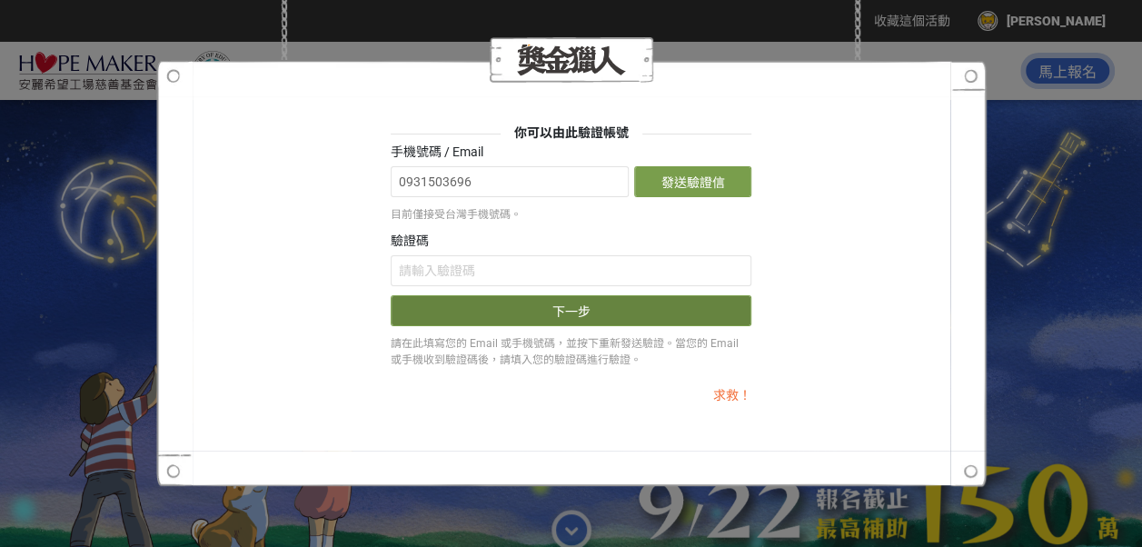
click at [534, 307] on button "下一步" at bounding box center [571, 310] width 361 height 31
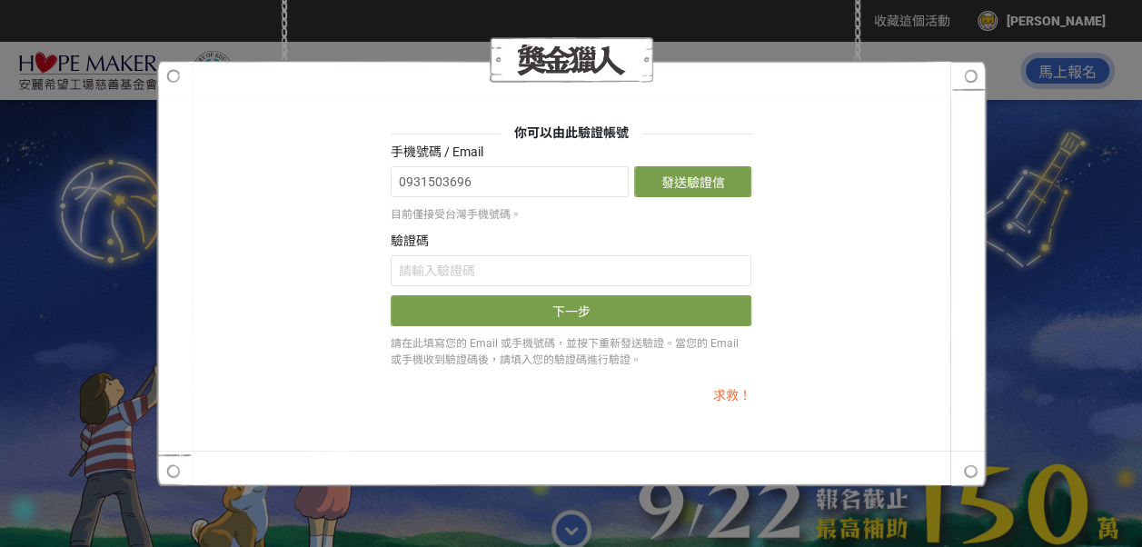
click at [592, 213] on p "目前僅接受台灣手機號碼。" at bounding box center [571, 214] width 361 height 16
click at [679, 183] on button "發送驗證信" at bounding box center [692, 181] width 117 height 31
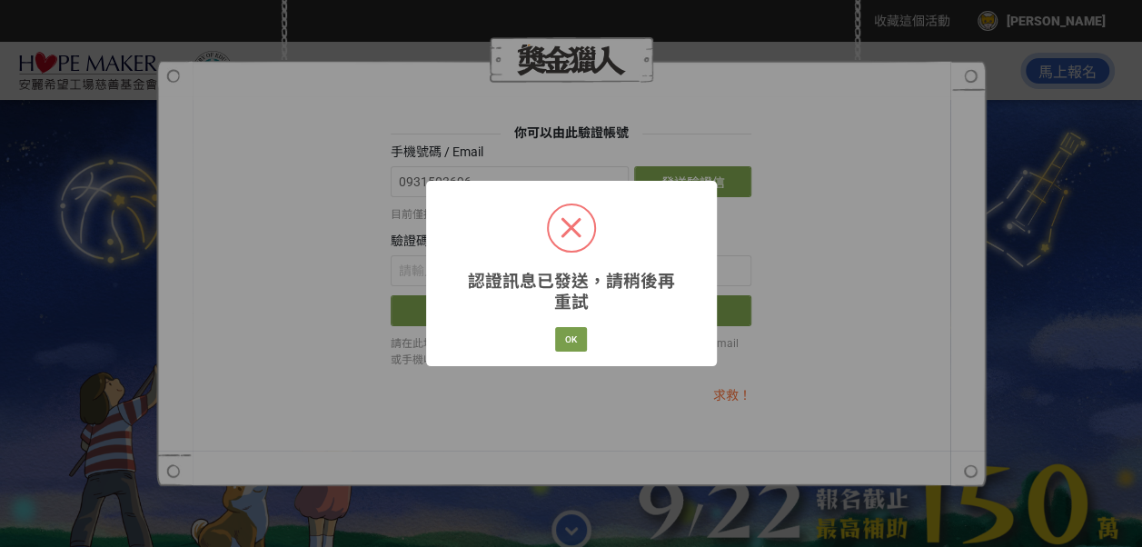
click at [559, 227] on span at bounding box center [571, 227] width 45 height 45
click at [573, 339] on button "OK" at bounding box center [571, 339] width 32 height 25
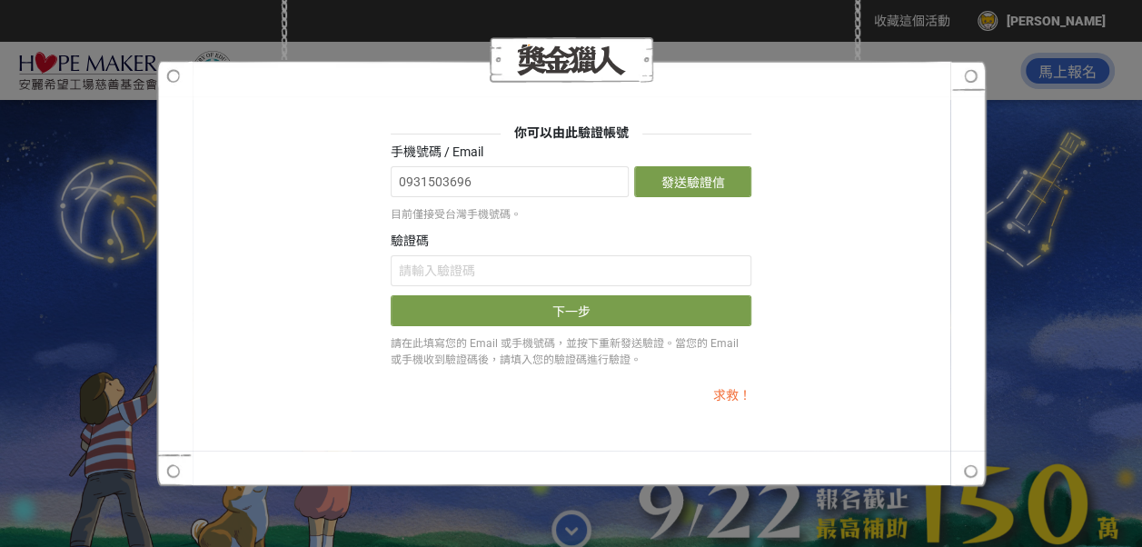
click at [721, 398] on link "求救！" at bounding box center [732, 395] width 38 height 15
